Goal: Check status

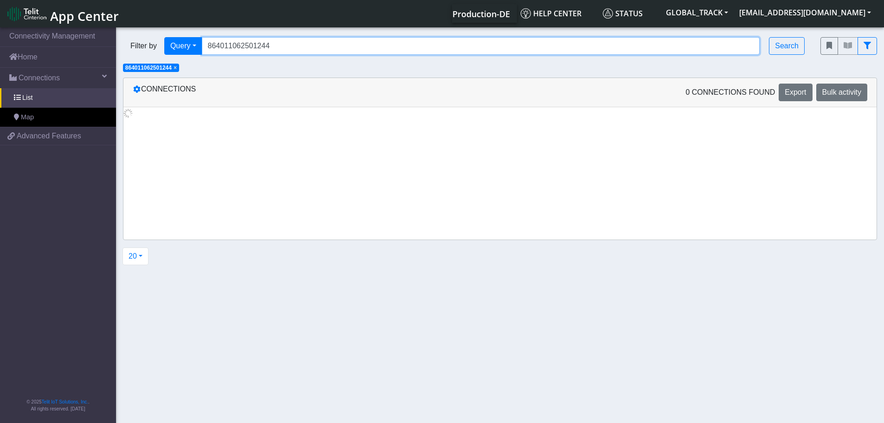
drag, startPoint x: 165, startPoint y: 55, endPoint x: 144, endPoint y: 57, distance: 21.0
click at [144, 57] on div "Filter by Query Query In Session Not connected Tags Country Operator 8640110625…" at bounding box center [465, 46] width 698 height 32
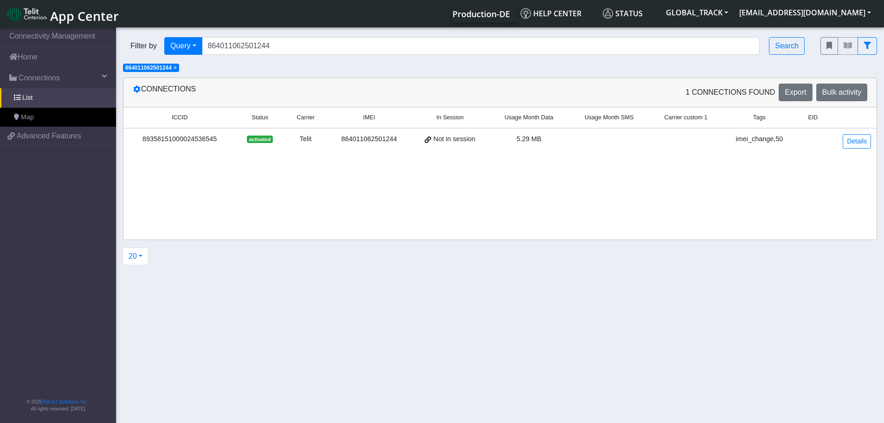
click at [176, 68] on span "×" at bounding box center [175, 68] width 3 height 6
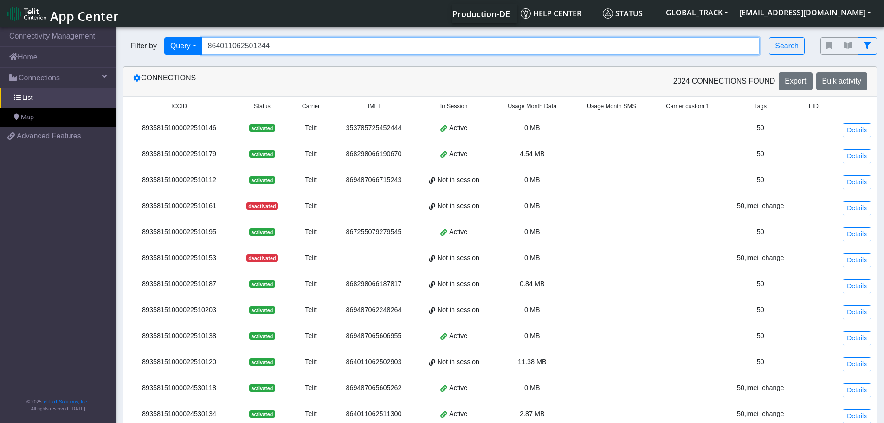
paste input "7255079274173"
type input "867255079274173"
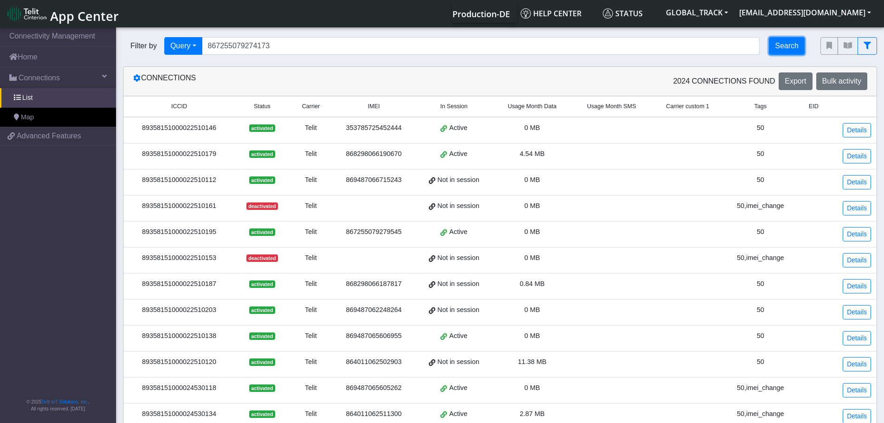
click at [778, 48] on button "Search" at bounding box center [787, 46] width 36 height 18
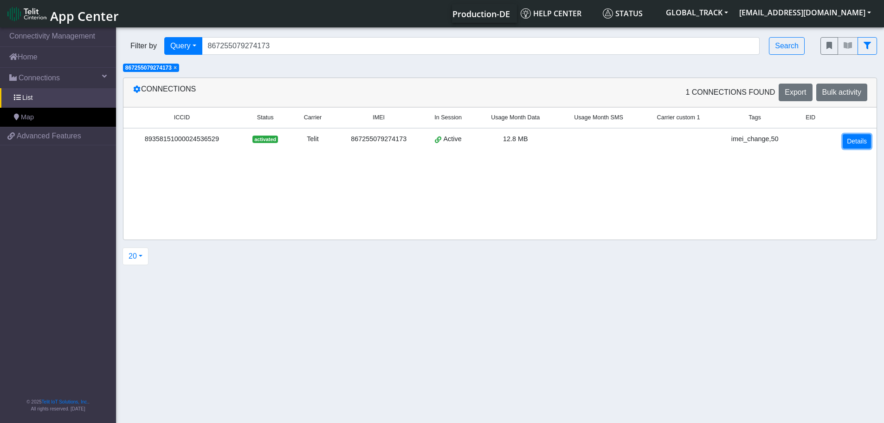
click at [845, 148] on link "Details" at bounding box center [857, 141] width 28 height 14
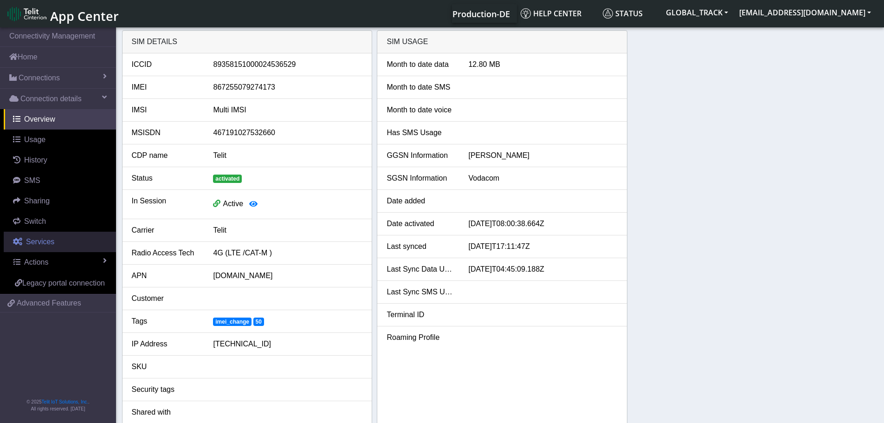
click at [58, 240] on link "Services" at bounding box center [60, 242] width 112 height 20
select select "2: 6"
